Goal: Navigation & Orientation: Find specific page/section

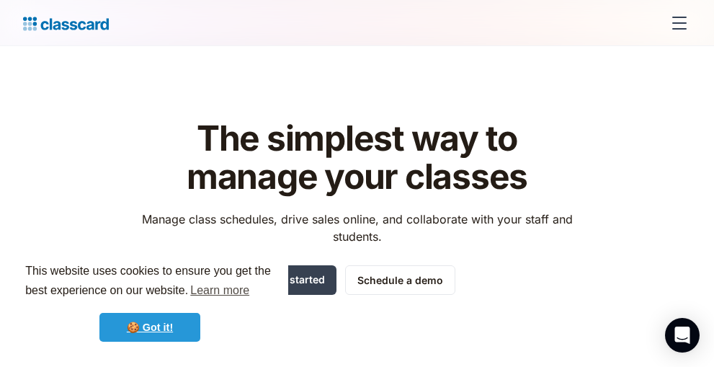
click at [155, 325] on link "🍪 Got it!" at bounding box center [149, 327] width 101 height 29
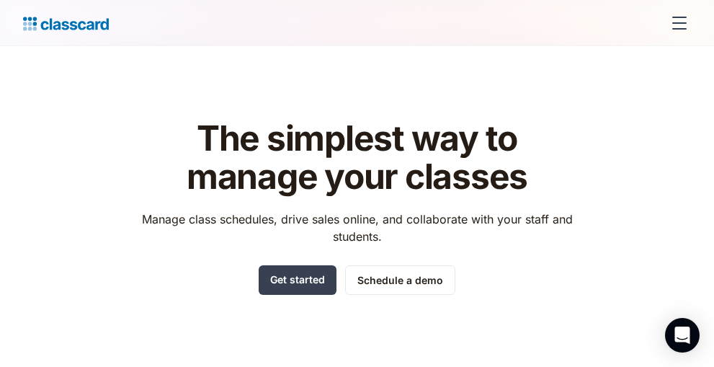
scroll to position [184, 0]
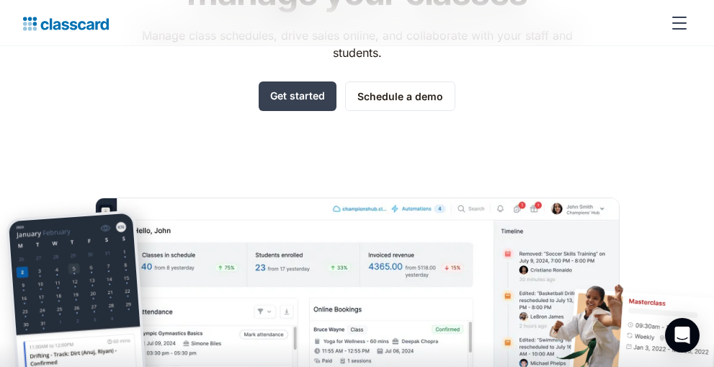
click at [285, 302] on div at bounding box center [357, 357] width 714 height 110
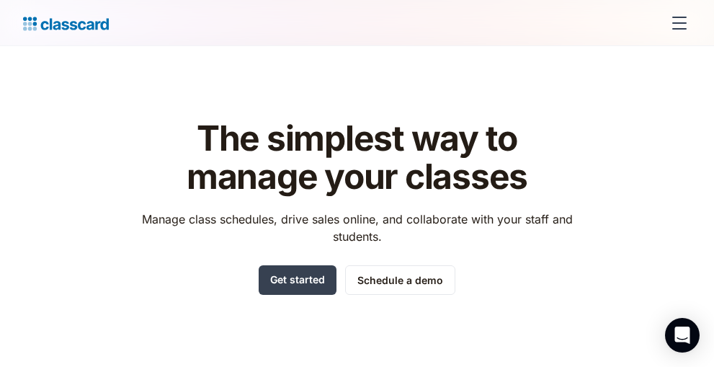
scroll to position [0, 0]
click at [686, 17] on div "menu" at bounding box center [680, 17] width 14 height 1
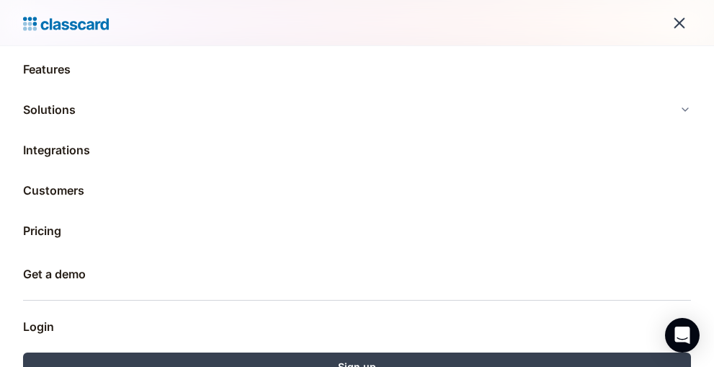
click at [676, 20] on div "menu" at bounding box center [680, 23] width 35 height 35
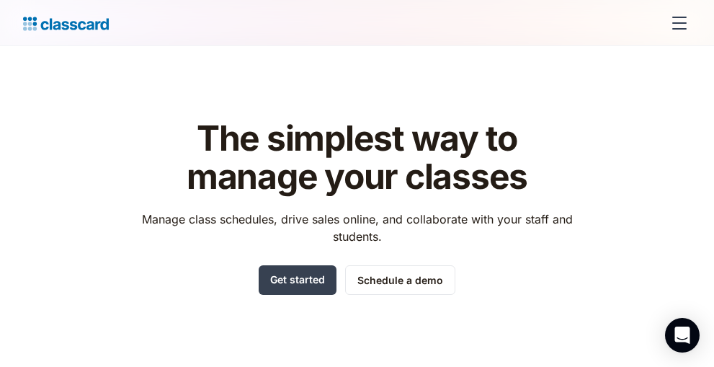
drag, startPoint x: 297, startPoint y: 290, endPoint x: 341, endPoint y: 266, distance: 50.0
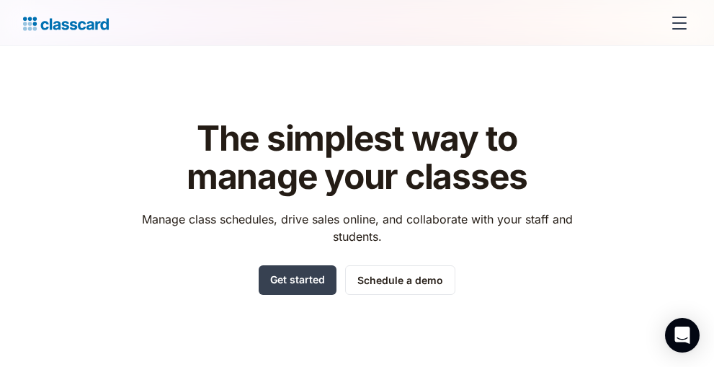
scroll to position [1, 0]
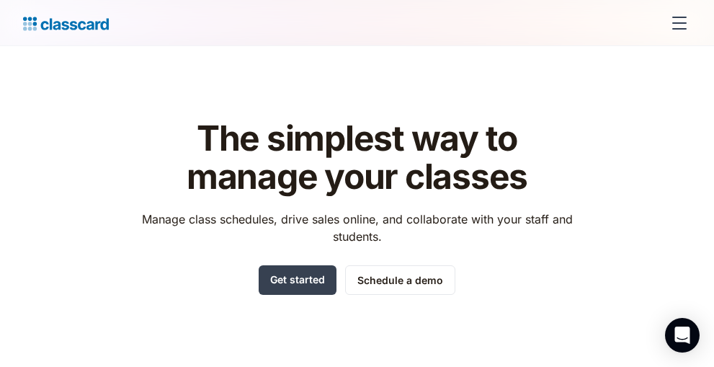
drag, startPoint x: 402, startPoint y: 279, endPoint x: 295, endPoint y: 278, distance: 107.4
drag, startPoint x: 314, startPoint y: 267, endPoint x: 305, endPoint y: 276, distance: 12.8
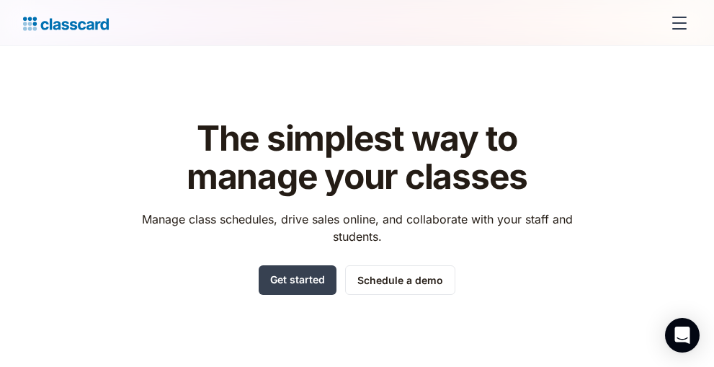
drag, startPoint x: 358, startPoint y: 273, endPoint x: 325, endPoint y: 273, distance: 33.2
drag, startPoint x: 325, startPoint y: 273, endPoint x: 317, endPoint y: 273, distance: 8.0
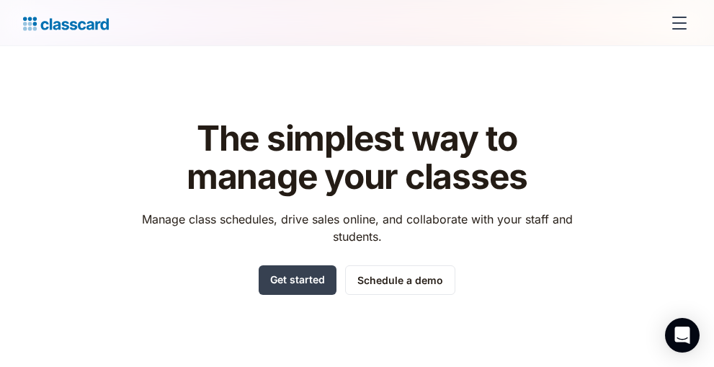
drag, startPoint x: 311, startPoint y: 273, endPoint x: 233, endPoint y: 265, distance: 79.0
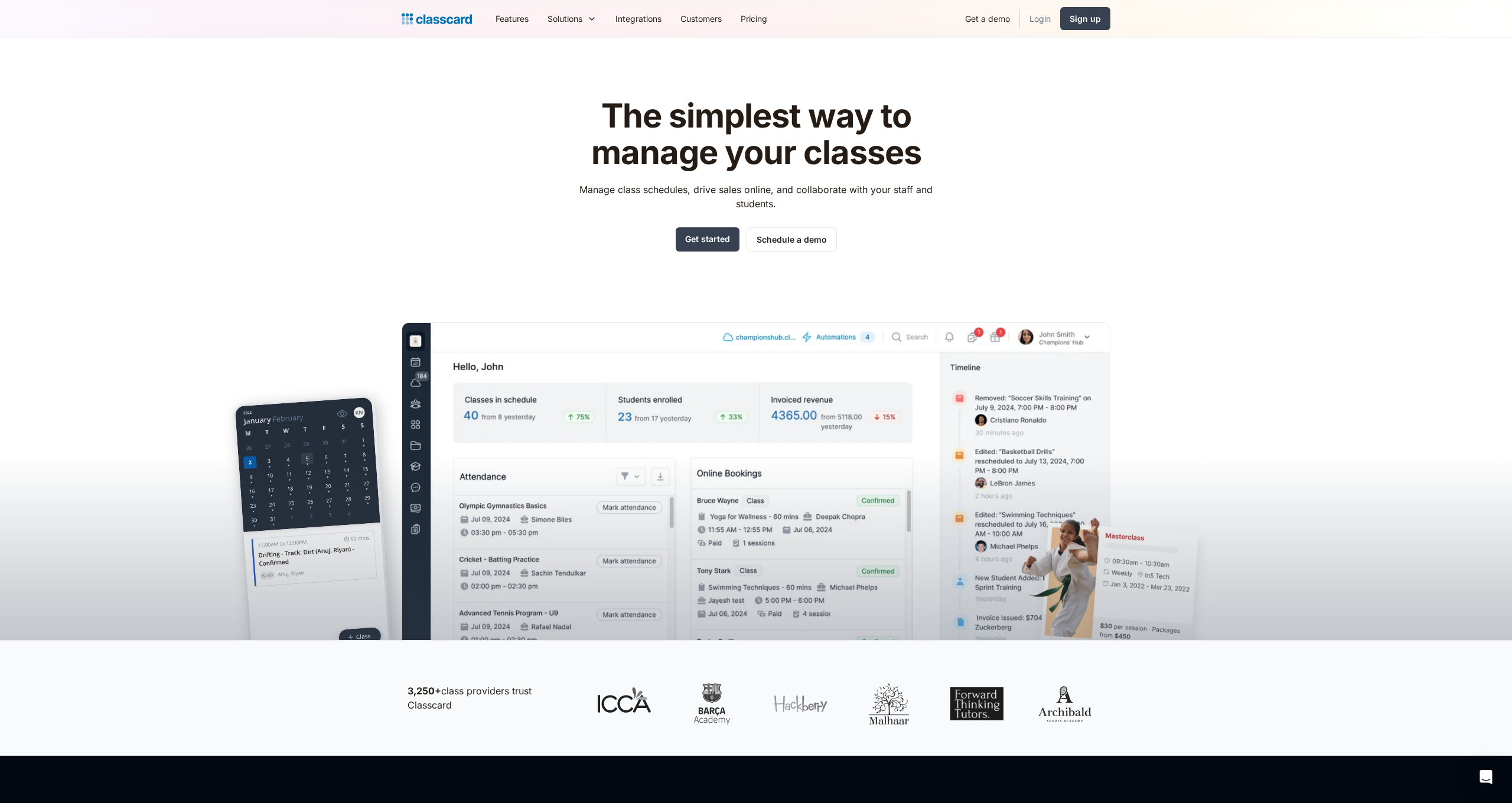
click at [585, 22] on link "Login" at bounding box center [1039, 18] width 40 height 26
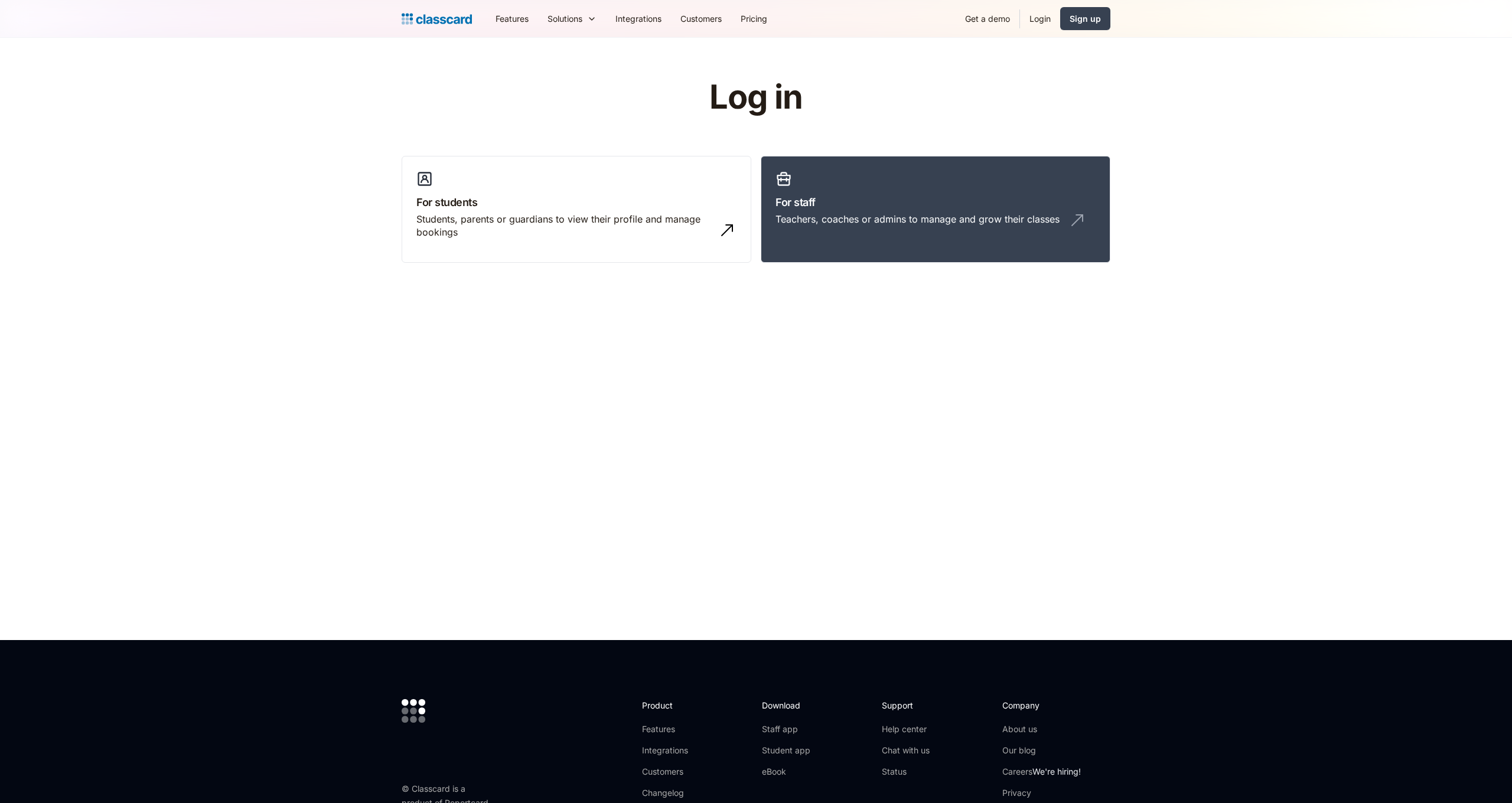
click at [831, 202] on h3 "For staff" at bounding box center [935, 202] width 320 height 16
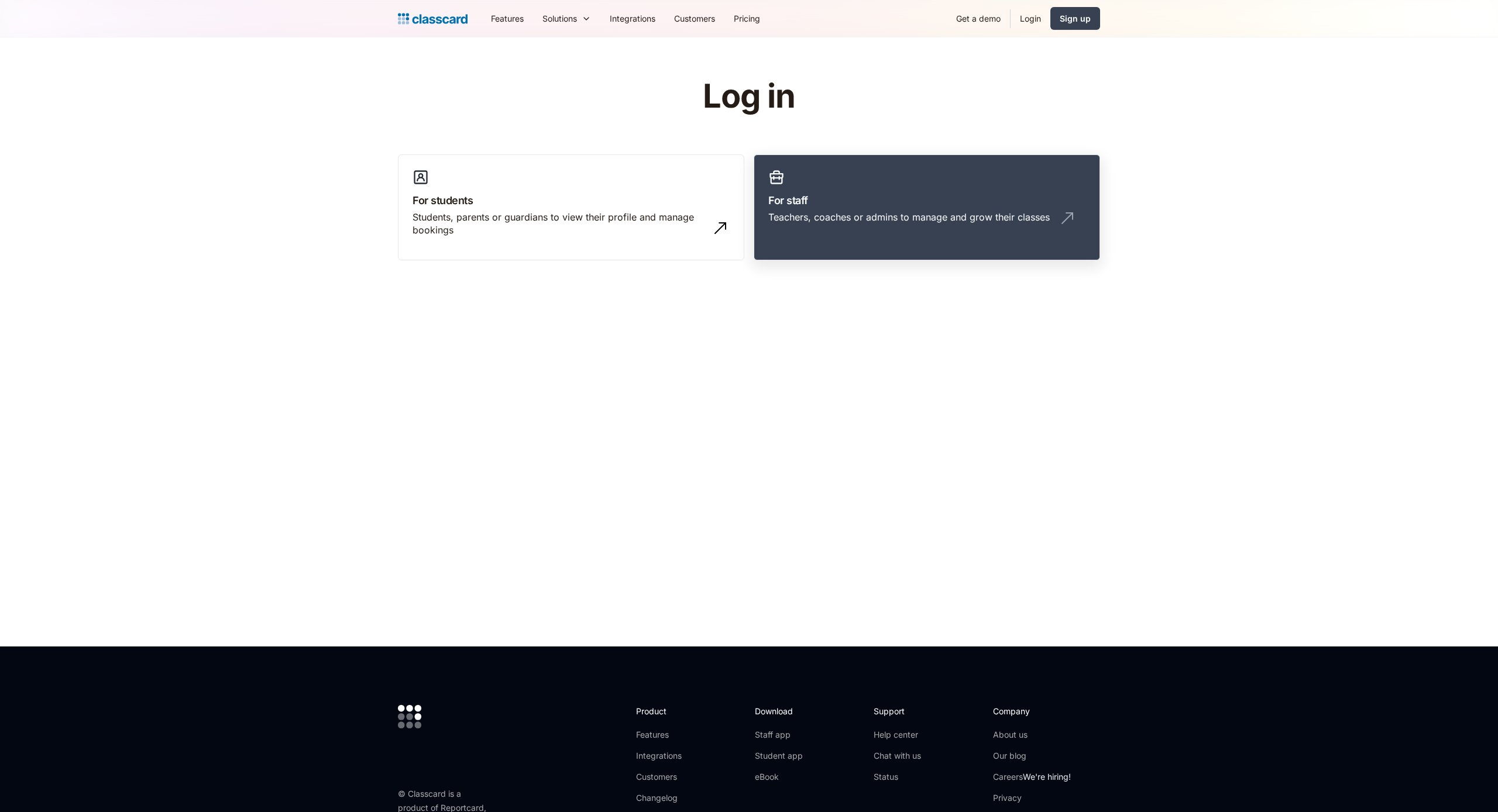
drag, startPoint x: 883, startPoint y: 256, endPoint x: 877, endPoint y: 241, distance: 16.2
click at [882, 256] on link "For staff Teachers, coaches or admins to manage and grow their classes" at bounding box center [927, 207] width 347 height 106
click at [876, 239] on link "For staff Teachers, coaches or admins to manage and grow their classes" at bounding box center [927, 207] width 347 height 106
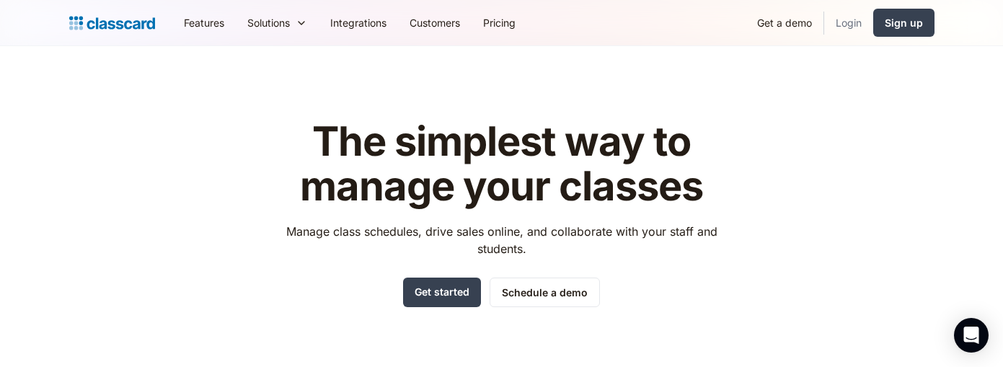
click at [714, 18] on link "Login" at bounding box center [848, 22] width 49 height 32
click at [714, 26] on link "Login" at bounding box center [848, 22] width 49 height 32
